Goal: Task Accomplishment & Management: Use online tool/utility

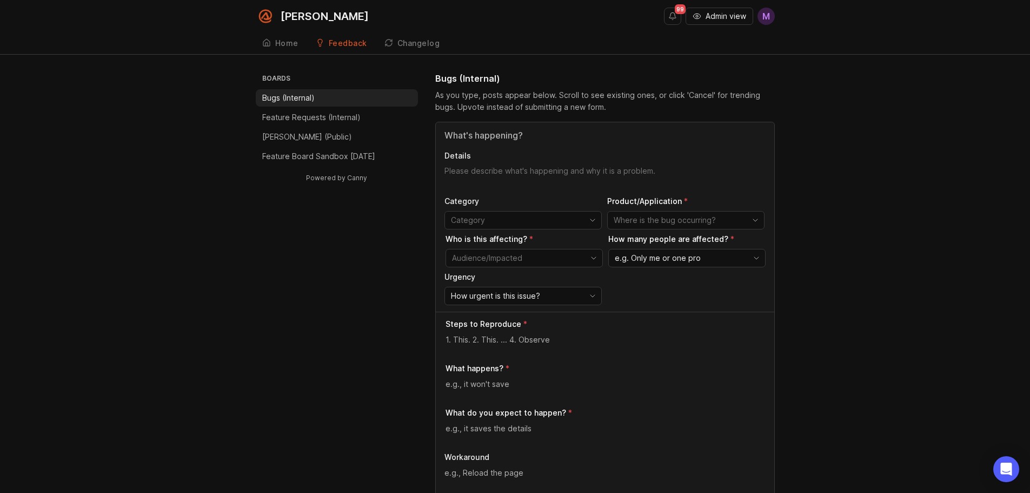
click at [283, 45] on div "Home" at bounding box center [286, 43] width 23 height 8
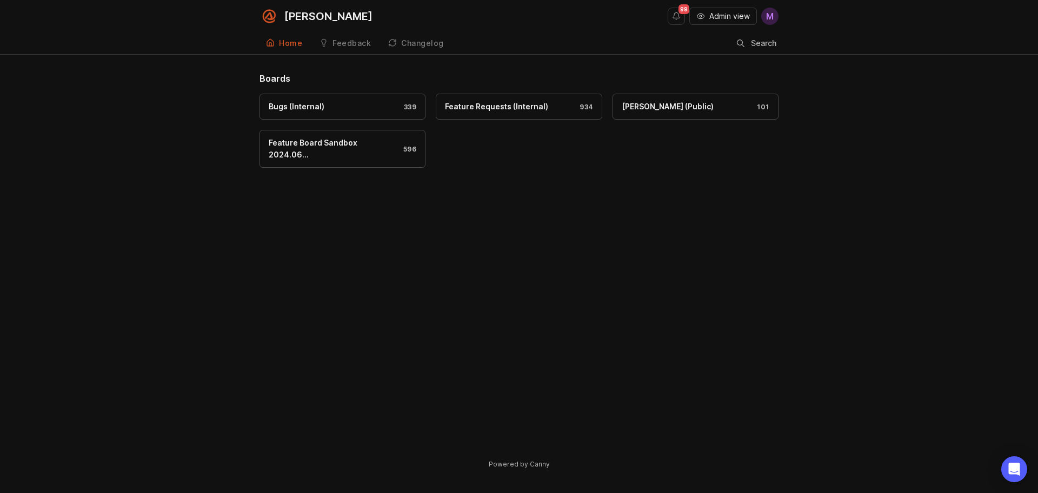
click at [709, 20] on span "Admin view" at bounding box center [729, 16] width 41 height 11
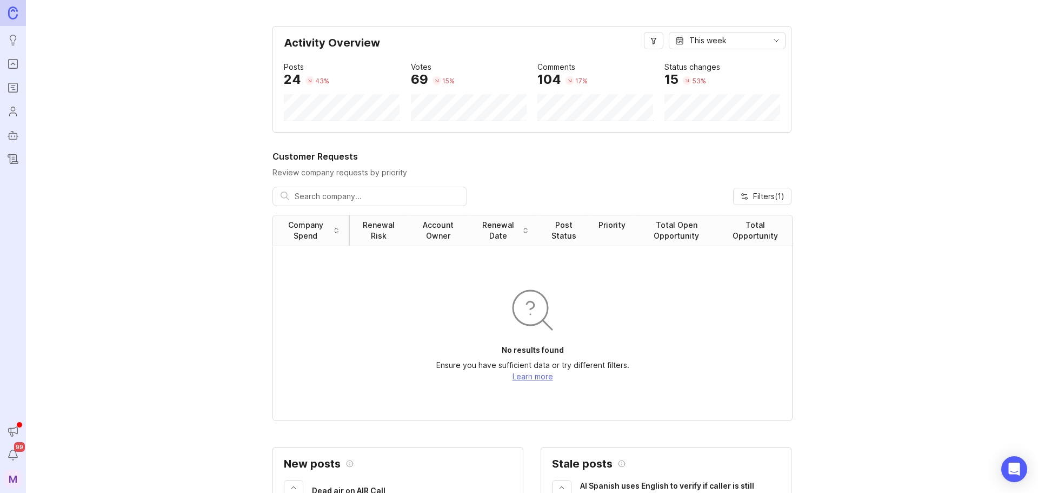
click at [13, 84] on icon "Roadmaps" at bounding box center [13, 87] width 12 height 13
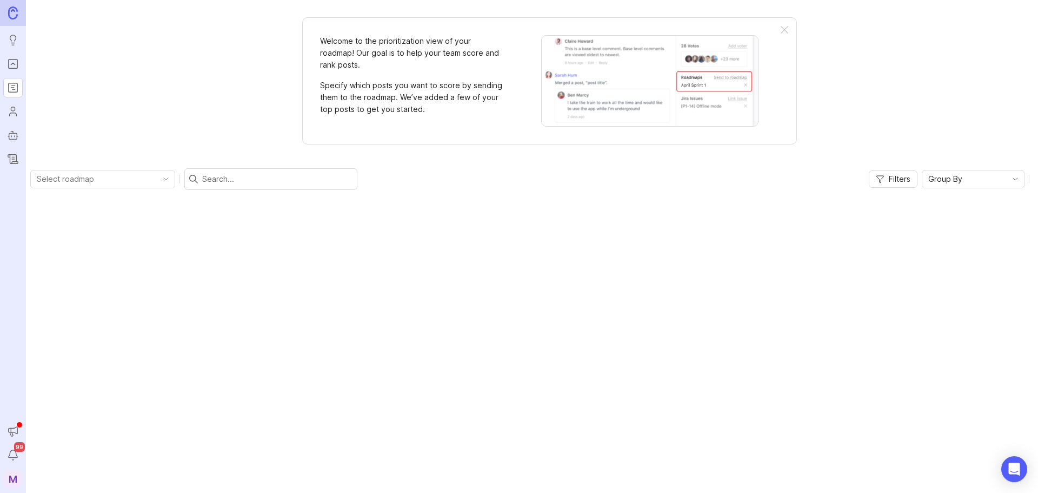
click at [16, 55] on link "Portal" at bounding box center [12, 63] width 19 height 19
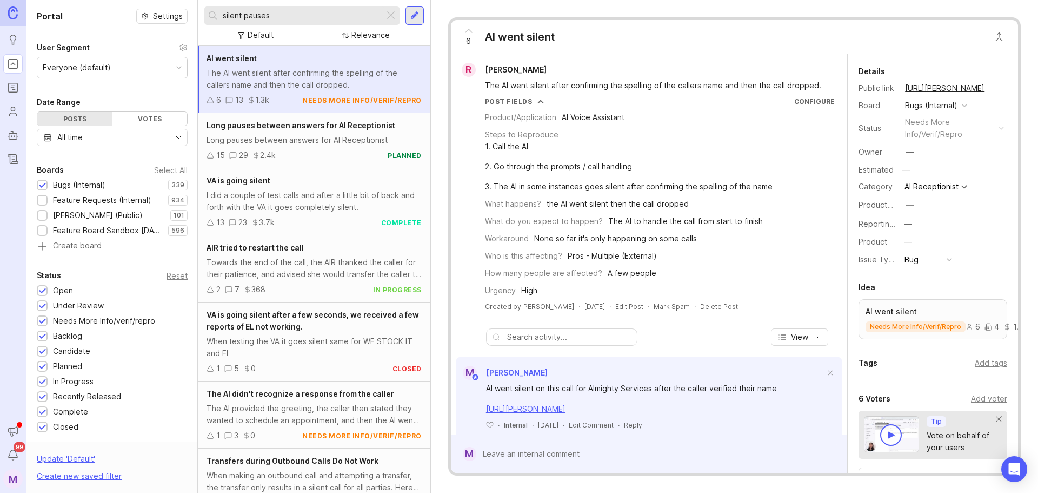
drag, startPoint x: 303, startPoint y: 15, endPoint x: 156, endPoint y: 17, distance: 147.6
click at [156, 17] on div "Portal Settings User Segment Everyone (default) Date Range Posts Votes All time…" at bounding box center [532, 246] width 1012 height 493
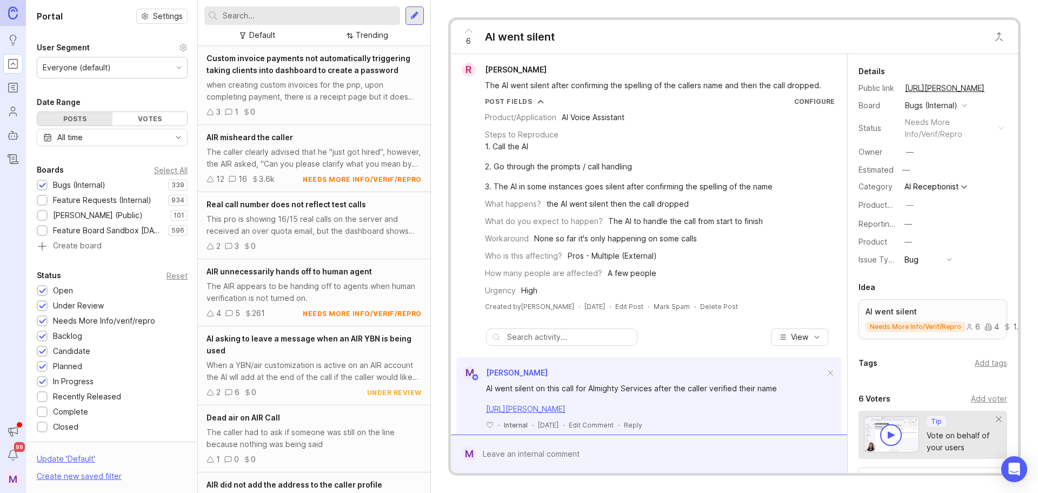
click at [43, 197] on div at bounding box center [42, 201] width 7 height 8
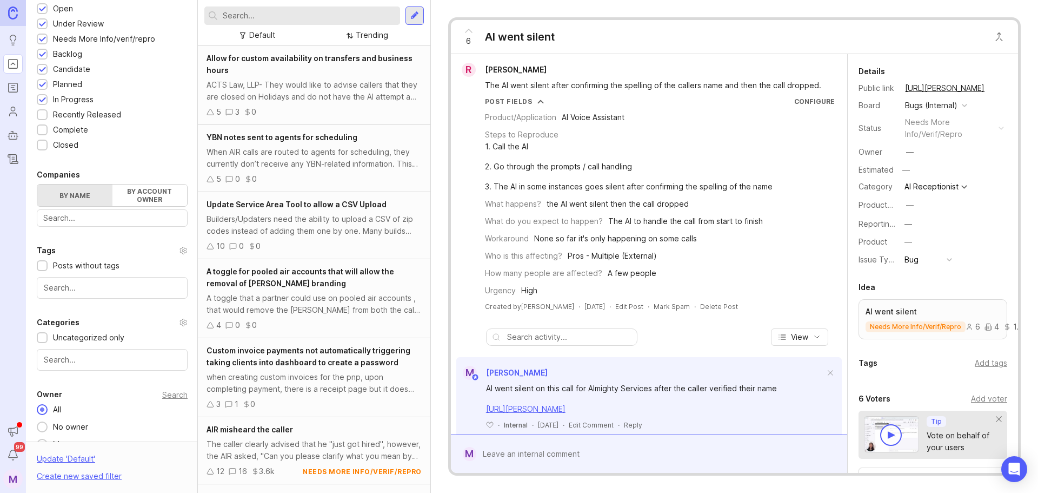
scroll to position [299, 0]
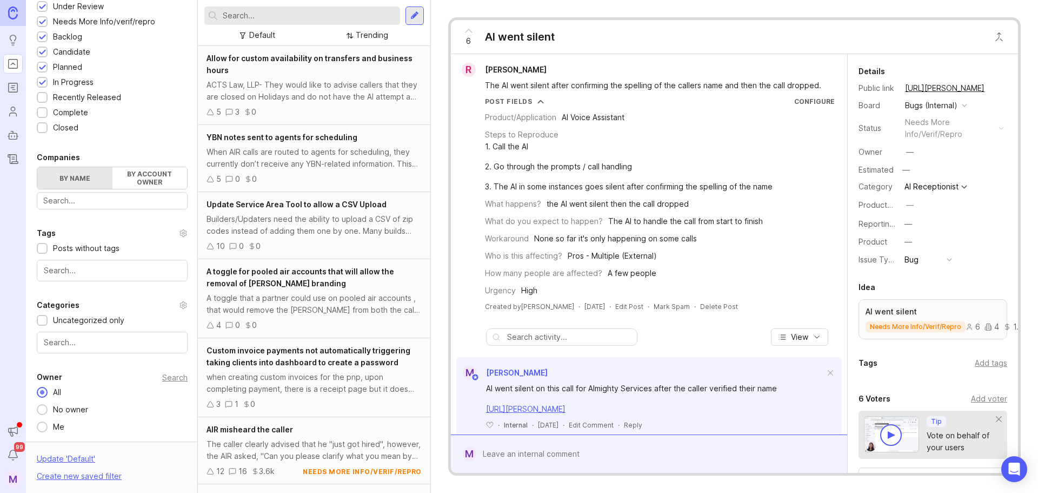
click at [44, 322] on div at bounding box center [42, 321] width 7 height 8
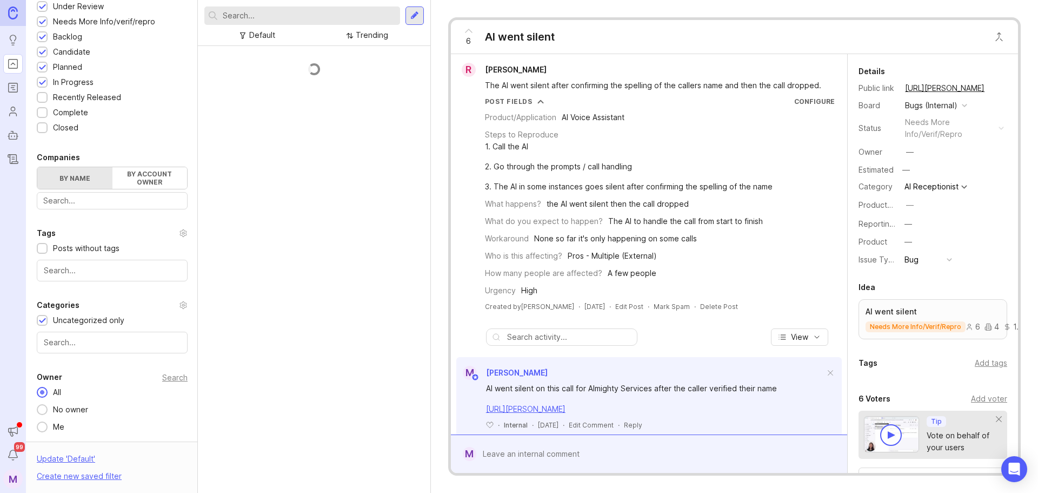
click at [44, 322] on div at bounding box center [42, 321] width 7 height 8
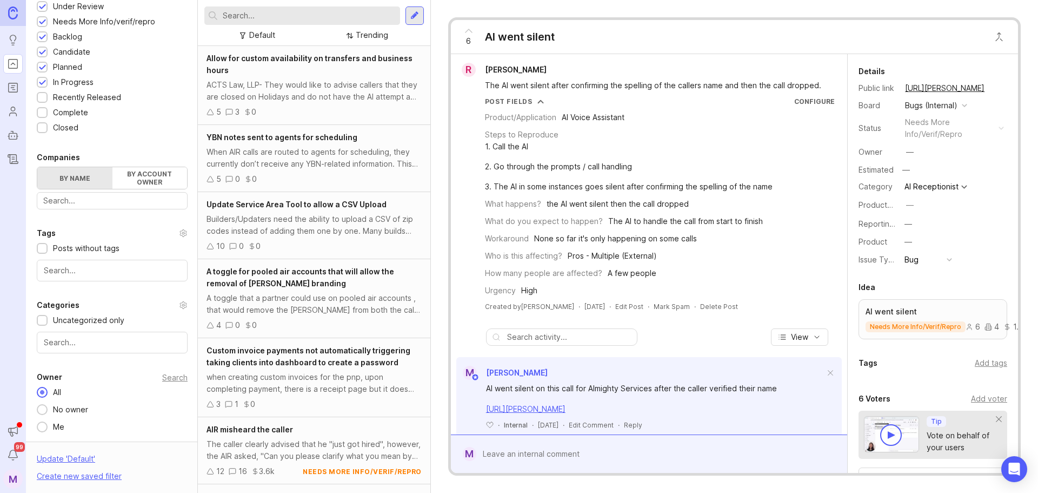
click at [137, 334] on div at bounding box center [112, 342] width 151 height 22
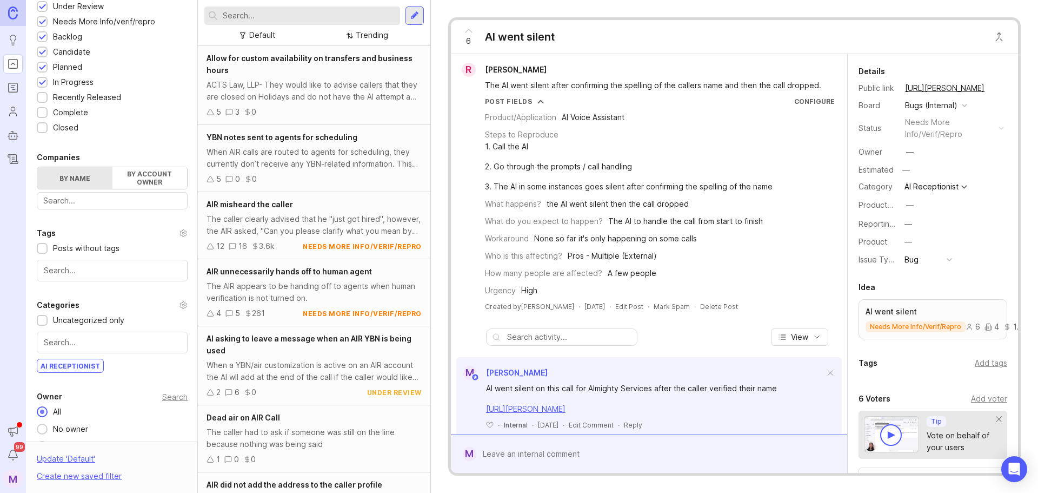
click at [147, 369] on div "AI Receptionist" at bounding box center [114, 366] width 154 height 17
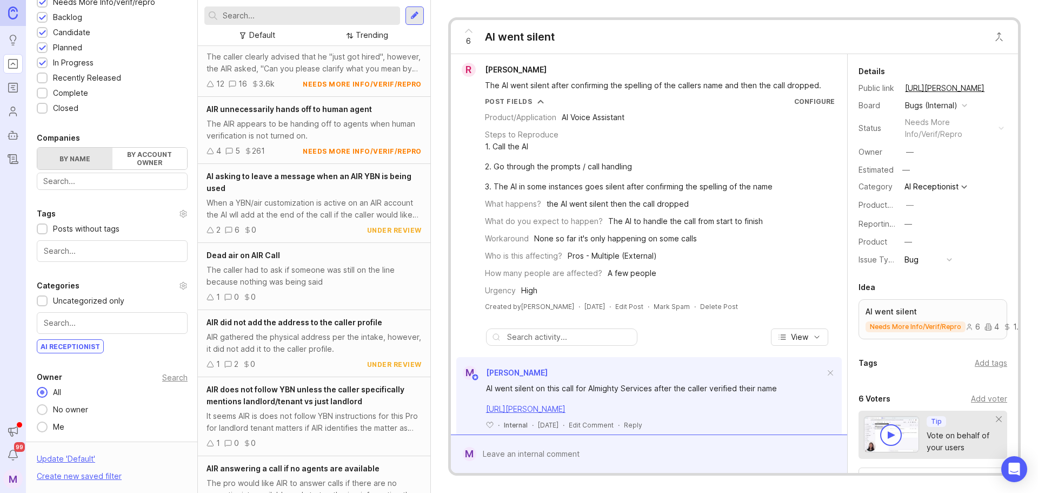
scroll to position [264, 0]
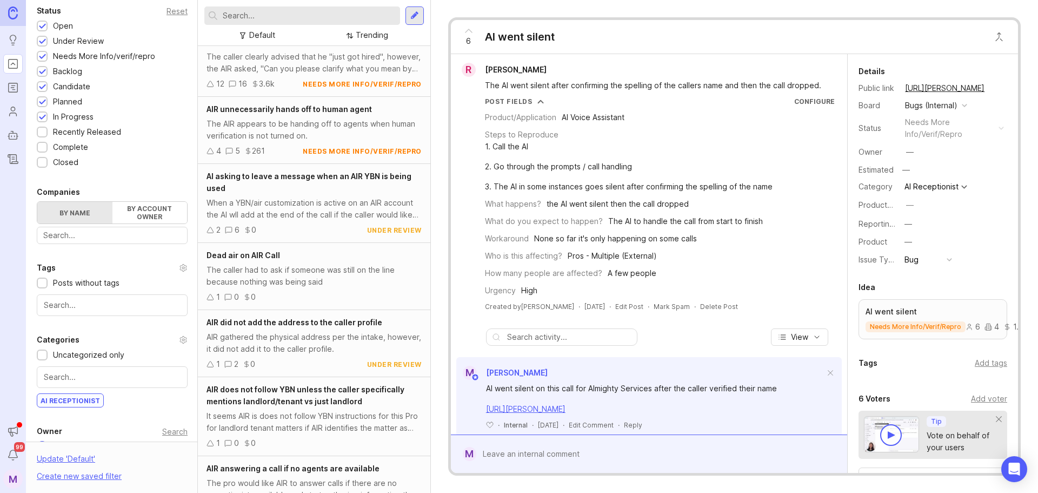
click at [102, 134] on div "Recently Released" at bounding box center [87, 132] width 68 height 12
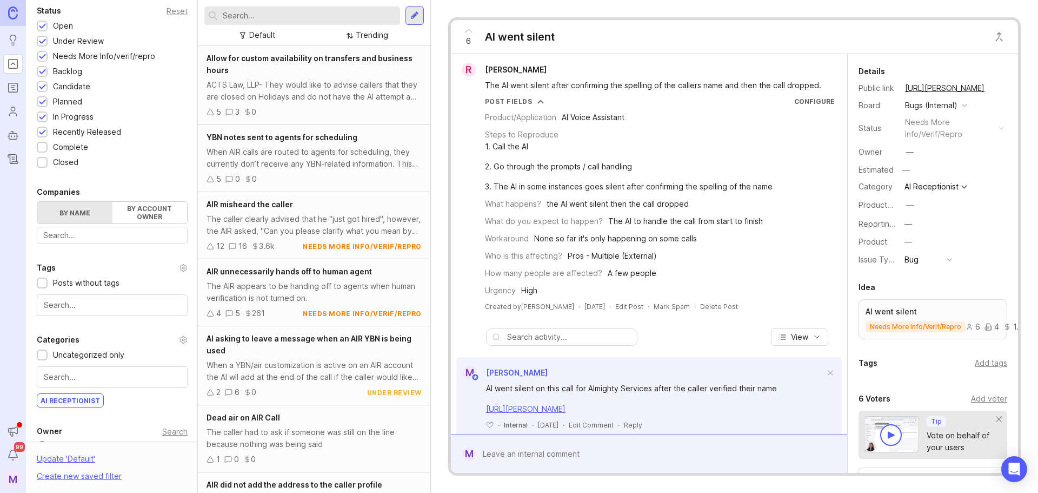
click at [72, 149] on div "Complete" at bounding box center [70, 147] width 35 height 12
click at [62, 164] on div "Closed" at bounding box center [65, 162] width 25 height 12
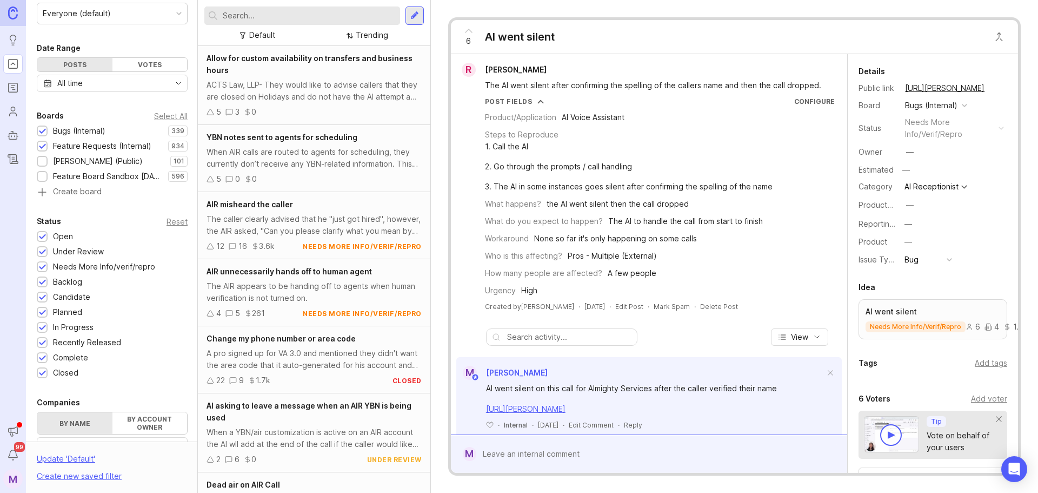
click at [6, 11] on link at bounding box center [13, 13] width 26 height 26
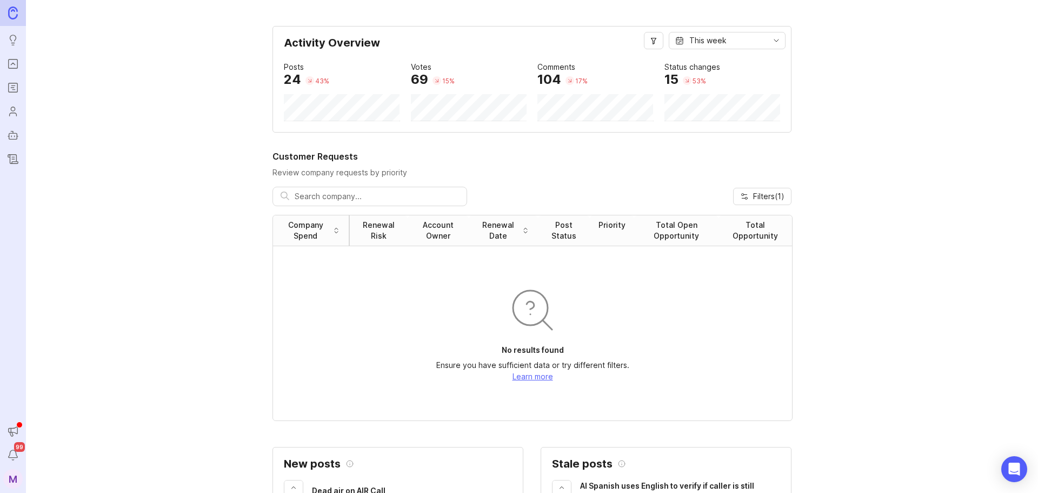
click at [14, 56] on link "Portal" at bounding box center [12, 63] width 19 height 19
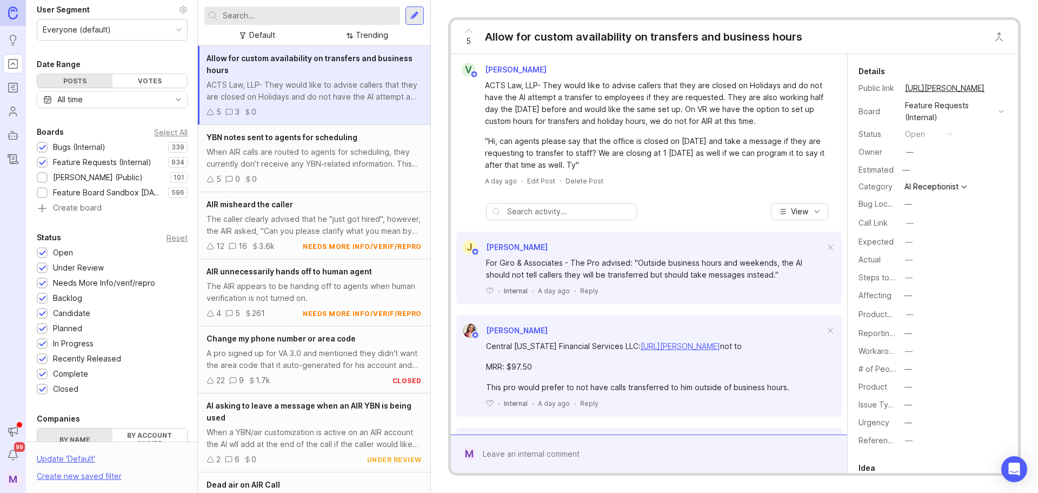
scroll to position [54, 0]
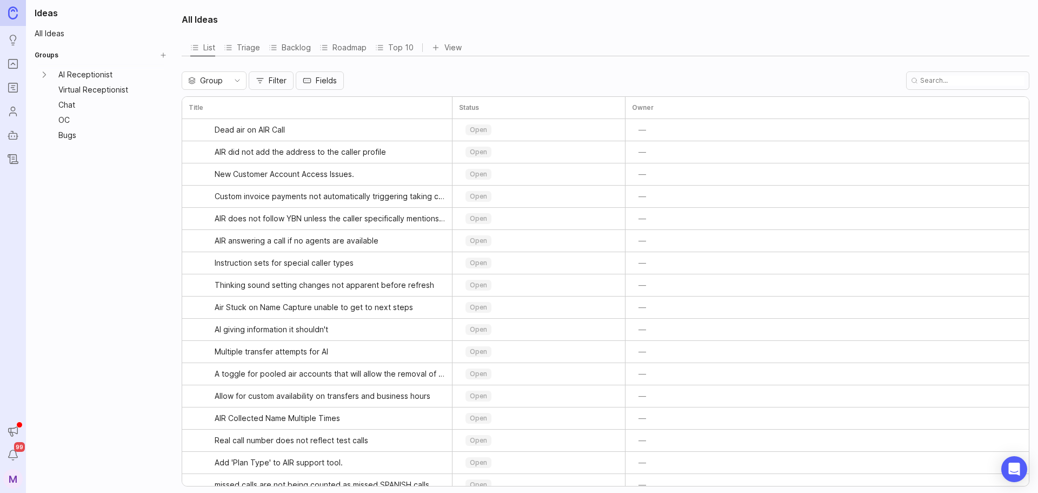
click at [20, 11] on link at bounding box center [13, 13] width 26 height 26
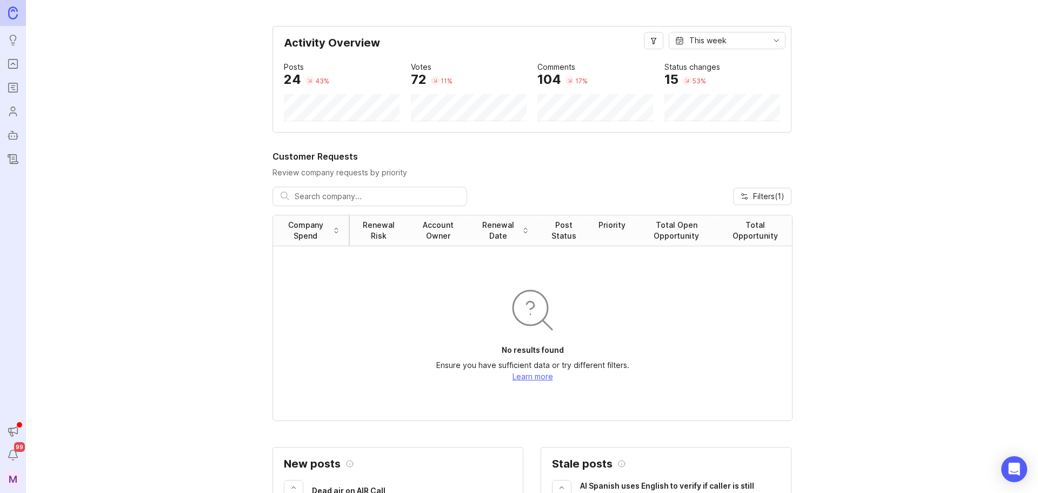
click at [14, 64] on icon "Portal" at bounding box center [13, 64] width 4 height 2
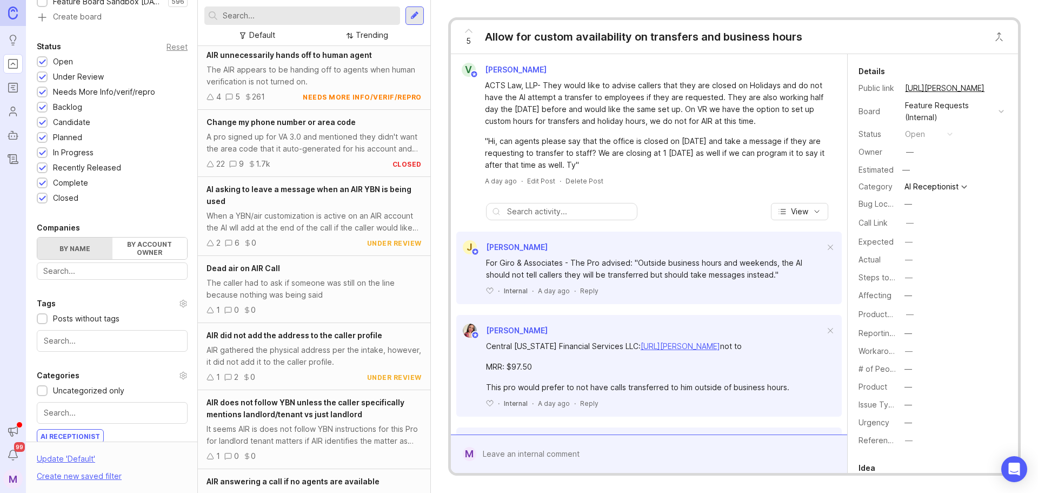
scroll to position [270, 0]
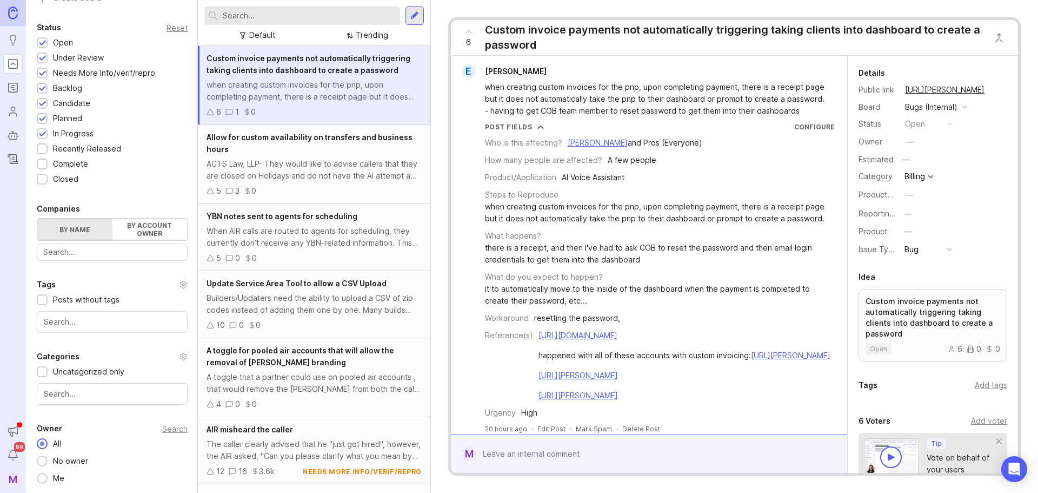
scroll to position [248, 0]
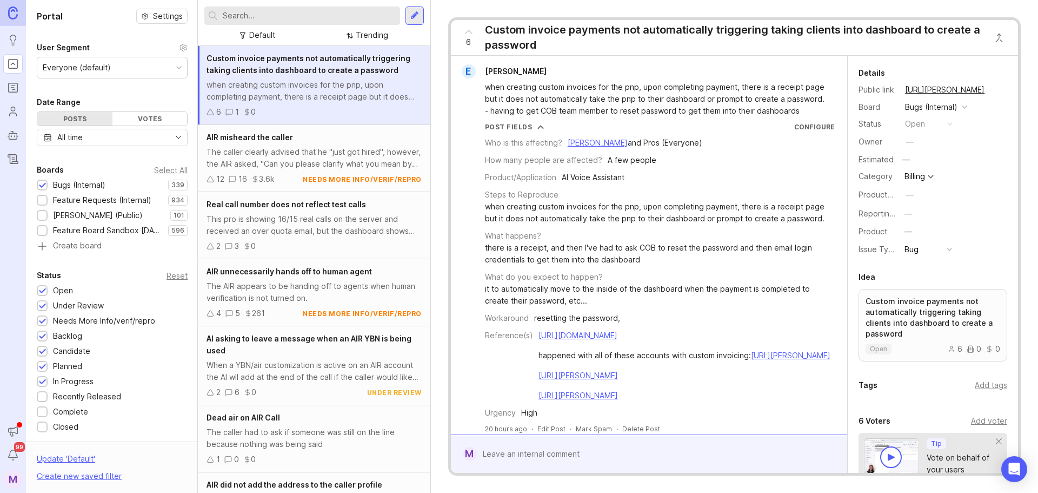
click at [15, 66] on icon "Portal" at bounding box center [13, 63] width 12 height 13
